Goal: Task Accomplishment & Management: Manage account settings

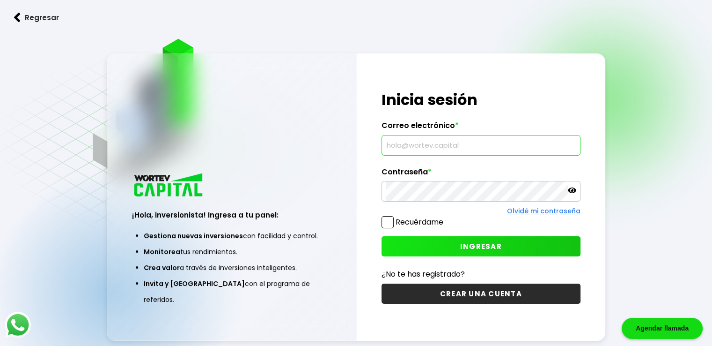
click at [423, 148] on input "text" at bounding box center [481, 145] width 191 height 20
type input "[EMAIL_ADDRESS][DOMAIN_NAME]"
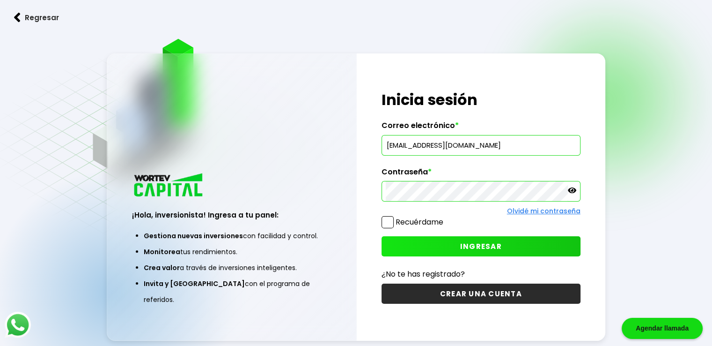
click at [494, 247] on span "INGRESAR" at bounding box center [481, 246] width 42 height 10
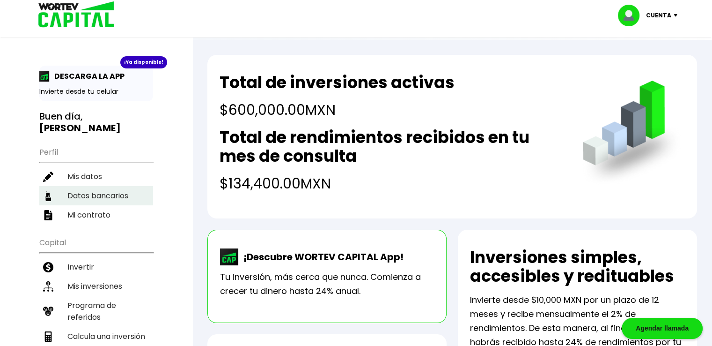
scroll to position [47, 0]
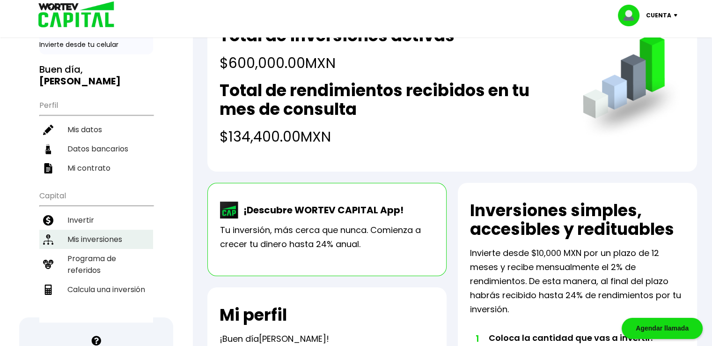
click at [87, 230] on li "Mis inversiones" at bounding box center [96, 238] width 114 height 19
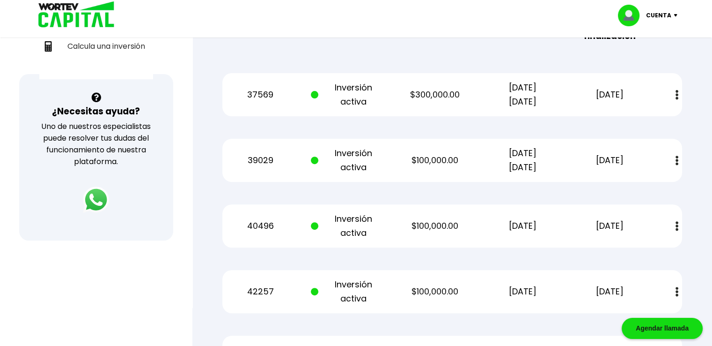
scroll to position [281, 0]
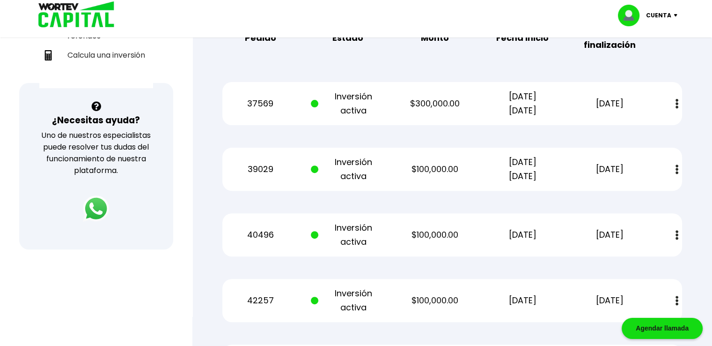
click at [676, 103] on img at bounding box center [677, 104] width 3 height 10
click at [655, 128] on img at bounding box center [655, 129] width 7 height 9
click at [676, 169] on img at bounding box center [677, 169] width 3 height 10
click at [637, 195] on link "Estado de cuenta" at bounding box center [615, 195] width 66 height 12
click at [678, 233] on img at bounding box center [677, 235] width 3 height 10
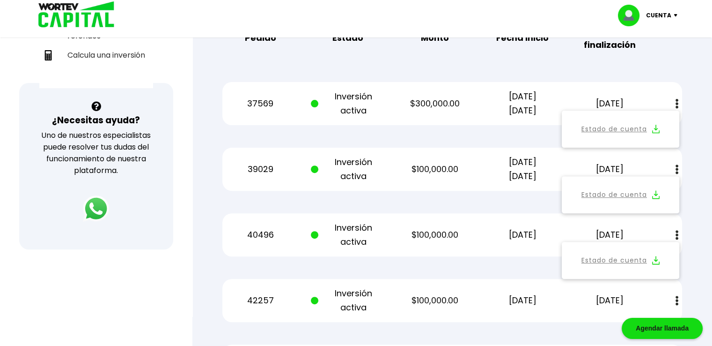
click at [650, 256] on button "Estado de cuenta" at bounding box center [621, 260] width 106 height 26
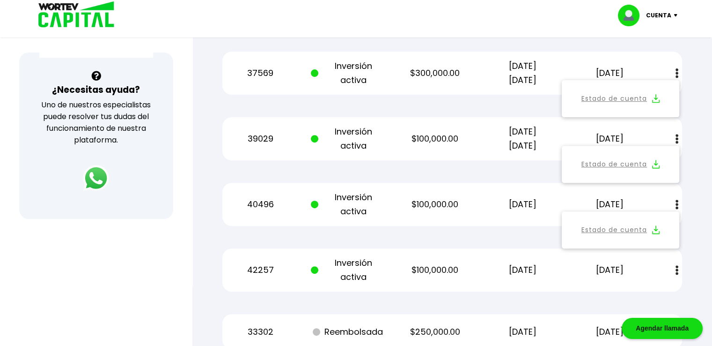
scroll to position [328, 0]
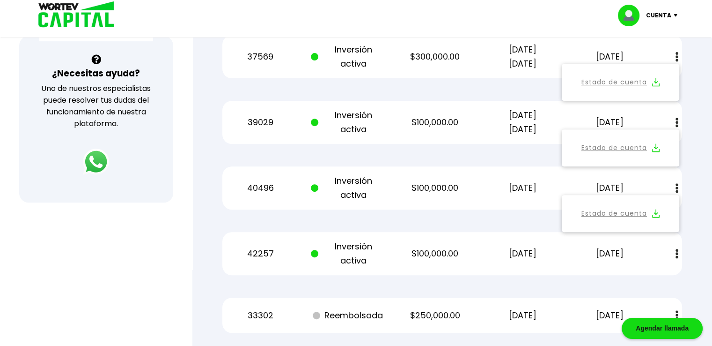
click at [678, 252] on img at bounding box center [677, 254] width 3 height 10
click at [648, 275] on button "Estado de cuenta" at bounding box center [621, 279] width 106 height 26
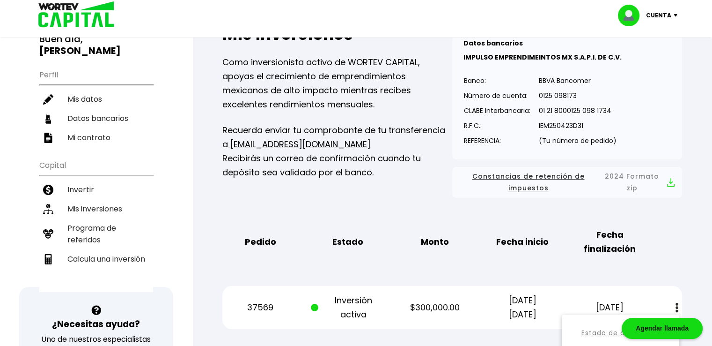
scroll to position [0, 0]
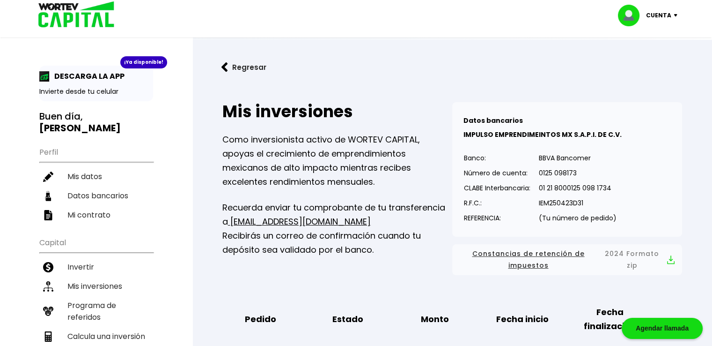
click at [673, 16] on img at bounding box center [678, 15] width 13 height 3
click at [632, 62] on li "Cerrar sesión" at bounding box center [649, 62] width 75 height 19
